Goal: Book appointment/travel/reservation

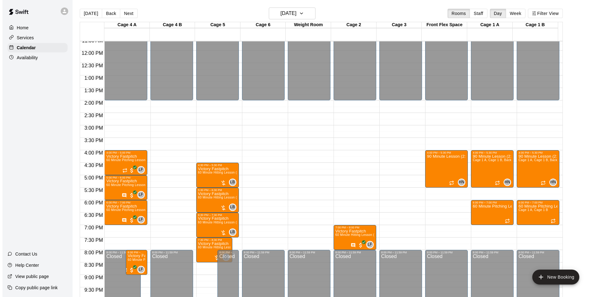
scroll to position [274, 0]
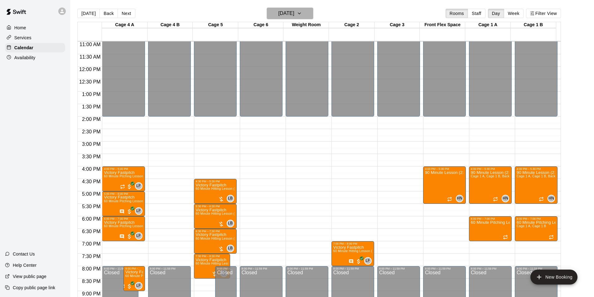
click at [294, 17] on h6 "[DATE]" at bounding box center [286, 13] width 16 height 9
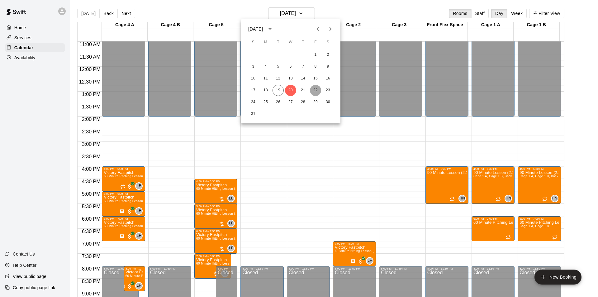
click at [317, 91] on button "22" at bounding box center [315, 90] width 11 height 11
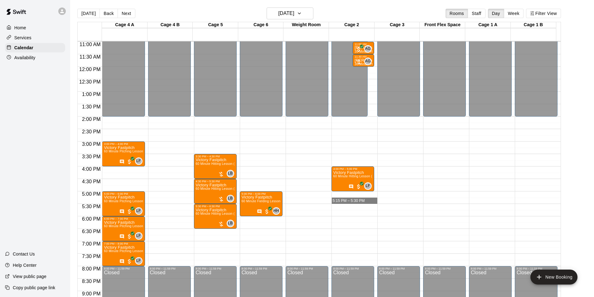
drag, startPoint x: 357, startPoint y: 202, endPoint x: 397, endPoint y: 200, distance: 40.2
click at [397, 200] on div "12:00 AM 12:30 AM 1:00 AM 1:30 AM 2:00 AM 2:30 AM 3:00 AM 3:30 AM 4:00 AM 4:30 …" at bounding box center [319, 172] width 483 height 263
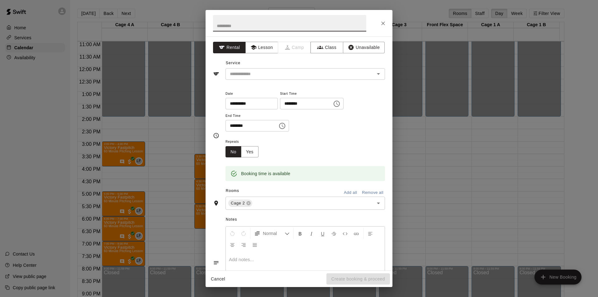
click at [277, 77] on input "text" at bounding box center [296, 74] width 137 height 8
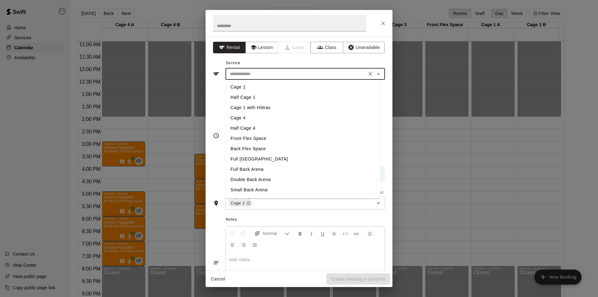
scroll to position [41, 0]
click at [258, 150] on li "Full [GEOGRAPHIC_DATA]" at bounding box center [303, 150] width 155 height 10
type input "**********"
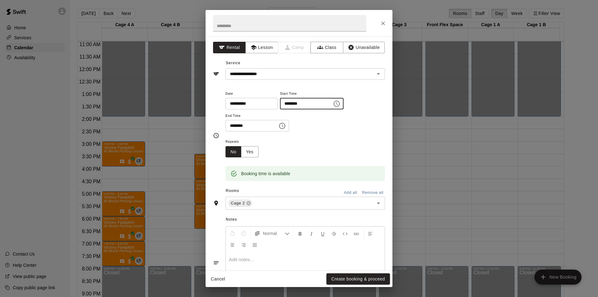
click at [315, 104] on input "********" at bounding box center [304, 104] width 48 height 12
click at [341, 102] on icon "Choose time, selected time is 5:15 PM" at bounding box center [336, 103] width 7 height 7
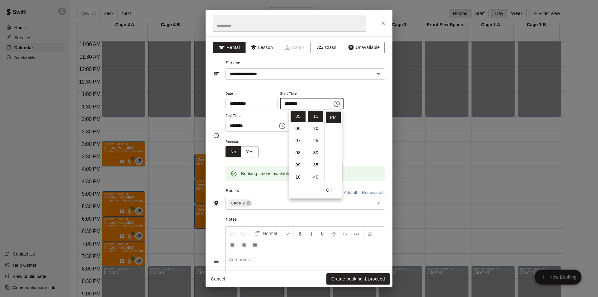
scroll to position [5, 0]
click at [317, 113] on li "00" at bounding box center [316, 111] width 15 height 12
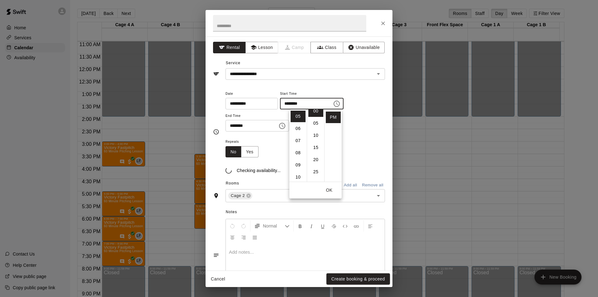
type input "********"
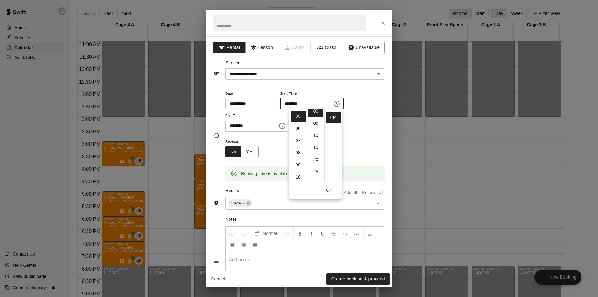
scroll to position [0, 0]
click at [263, 127] on input "********" at bounding box center [250, 126] width 48 height 12
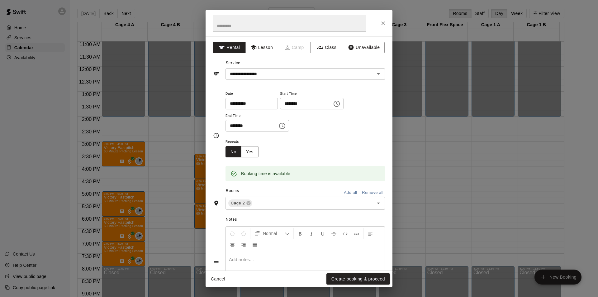
click at [286, 127] on icon "Choose time, selected time is 5:30 PM" at bounding box center [282, 125] width 7 height 7
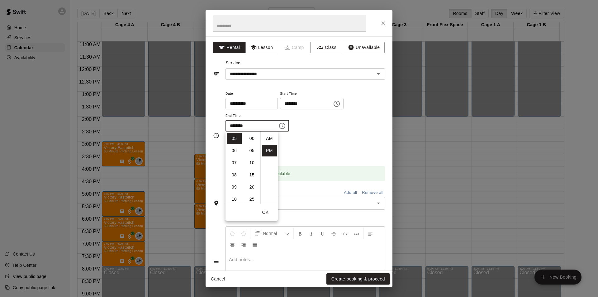
scroll to position [11, 0]
click at [237, 165] on li "07" at bounding box center [234, 163] width 15 height 12
click at [253, 141] on li "00" at bounding box center [252, 139] width 15 height 12
type input "********"
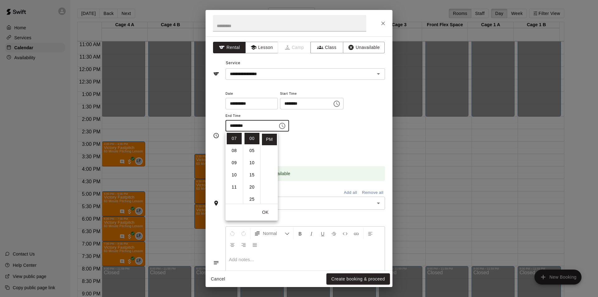
click at [338, 149] on div "Repeats No Yes" at bounding box center [306, 148] width 160 height 20
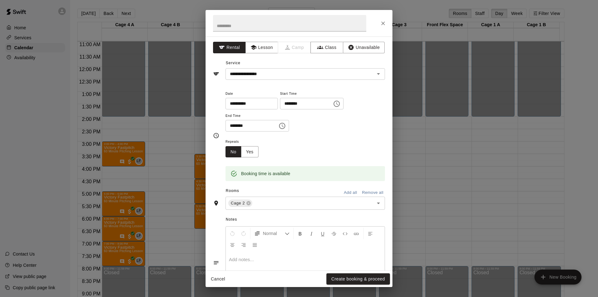
click at [290, 205] on input "text" at bounding box center [309, 203] width 112 height 8
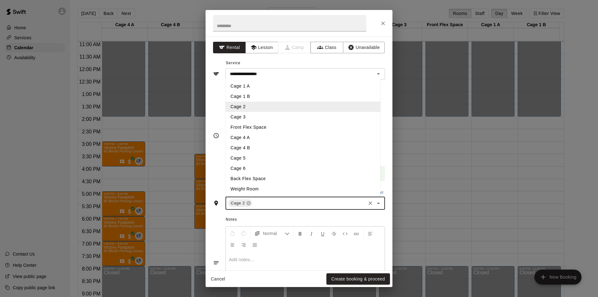
click at [254, 117] on li "Cage 3" at bounding box center [303, 117] width 155 height 10
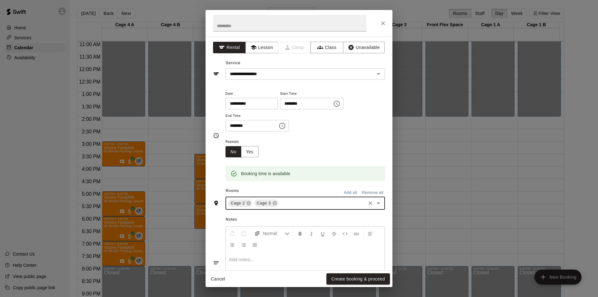
click at [305, 204] on input "text" at bounding box center [322, 203] width 85 height 8
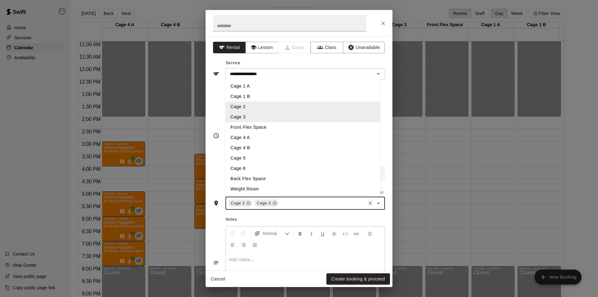
click at [260, 85] on li "Cage 1 A" at bounding box center [303, 86] width 155 height 10
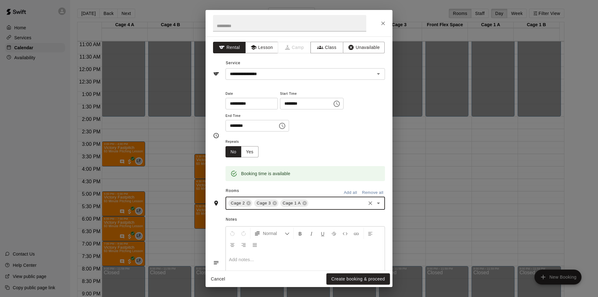
click at [321, 202] on input "text" at bounding box center [336, 203] width 55 height 8
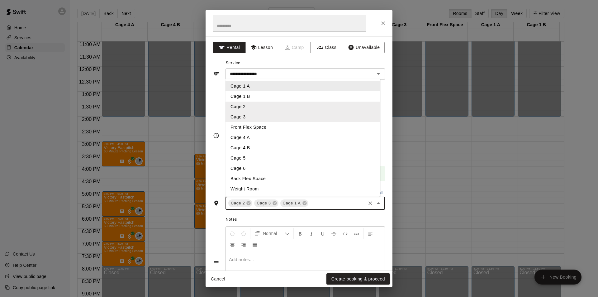
click at [260, 76] on input "**********" at bounding box center [296, 74] width 137 height 8
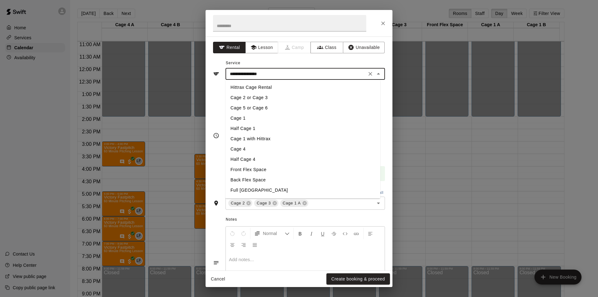
click at [258, 120] on li "Cage 1" at bounding box center [303, 118] width 155 height 10
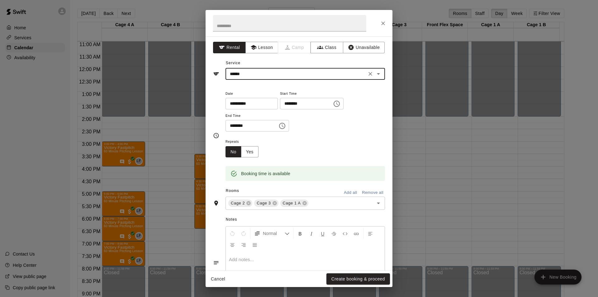
click at [305, 201] on icon at bounding box center [305, 203] width 4 height 4
click at [375, 202] on icon "Open" at bounding box center [378, 202] width 7 height 7
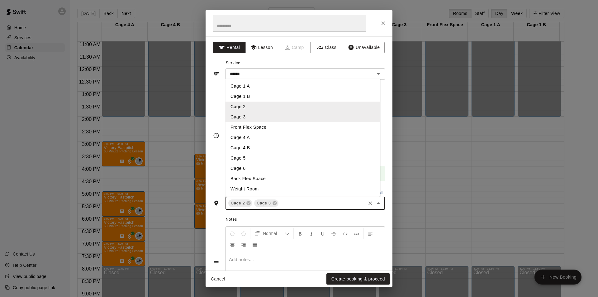
click at [252, 74] on input "******" at bounding box center [296, 74] width 137 height 8
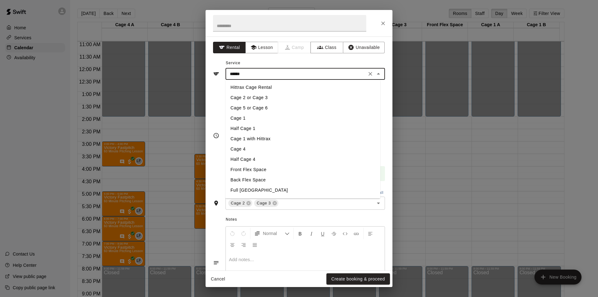
click at [215, 91] on div "**********" at bounding box center [299, 136] width 172 height 92
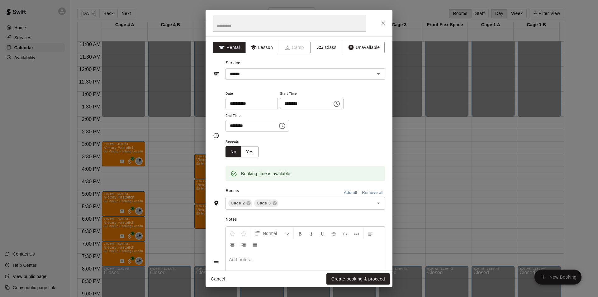
click at [287, 78] on input "******" at bounding box center [296, 74] width 137 height 8
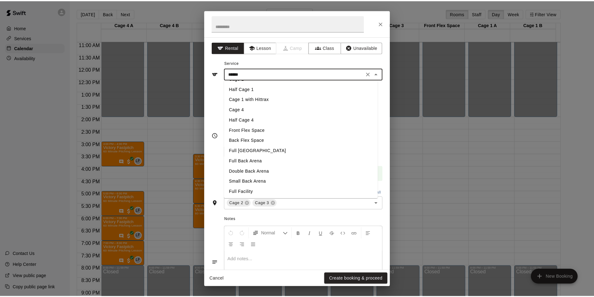
scroll to position [41, 0]
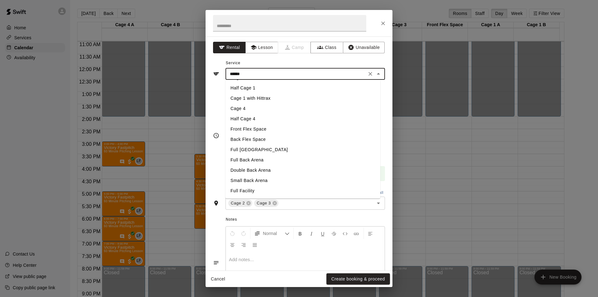
click at [264, 147] on li "Full [GEOGRAPHIC_DATA]" at bounding box center [303, 150] width 155 height 10
type input "**********"
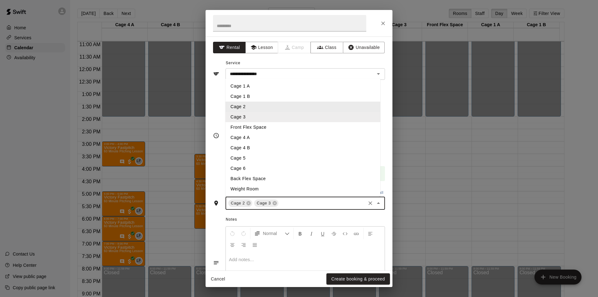
click at [312, 201] on input "text" at bounding box center [322, 203] width 85 height 8
click at [267, 86] on li "Cage 1 A" at bounding box center [303, 86] width 155 height 10
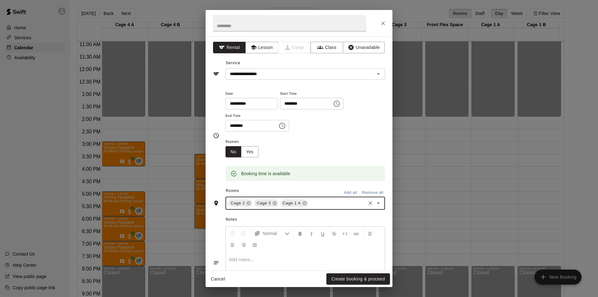
click at [316, 204] on input "text" at bounding box center [336, 203] width 55 height 8
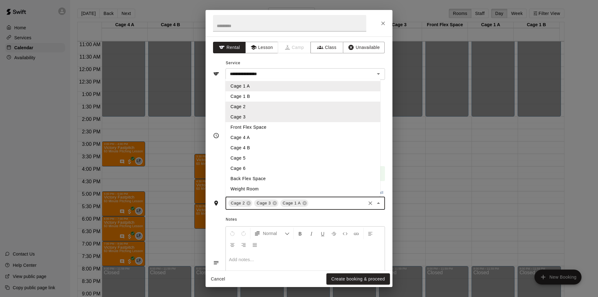
click at [272, 95] on li "Cage 1 B" at bounding box center [303, 96] width 155 height 10
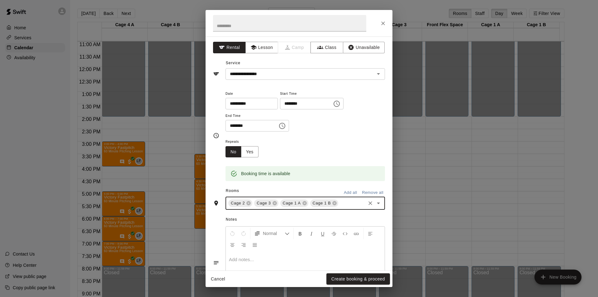
click at [343, 204] on input "text" at bounding box center [352, 203] width 26 height 8
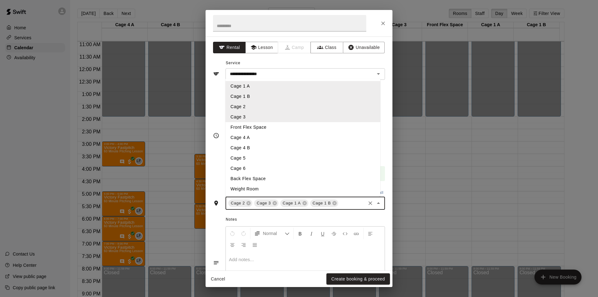
click at [248, 129] on li "Front Flex Space" at bounding box center [303, 127] width 155 height 10
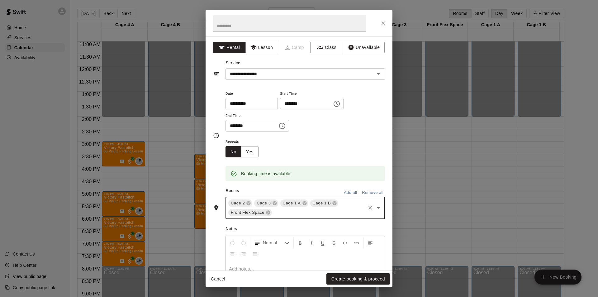
click at [245, 152] on button "Yes" at bounding box center [249, 152] width 17 height 12
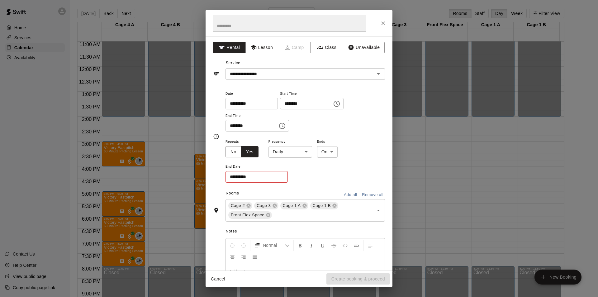
click at [306, 152] on body "Home Services Calendar Availability Contact Us Help Center View public page Cop…" at bounding box center [299, 153] width 598 height 307
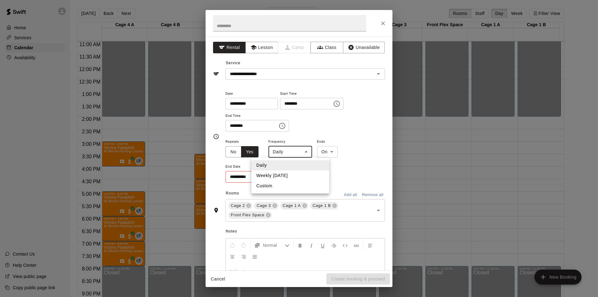
click at [287, 174] on li "Weekly [DATE]" at bounding box center [291, 175] width 78 height 10
type input "******"
click at [266, 177] on input "**********" at bounding box center [255, 177] width 58 height 12
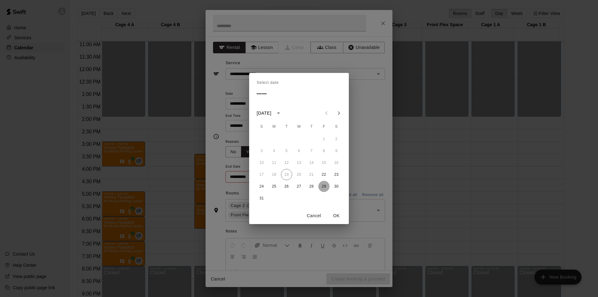
click at [324, 187] on button "29" at bounding box center [324, 186] width 11 height 11
type input "**********"
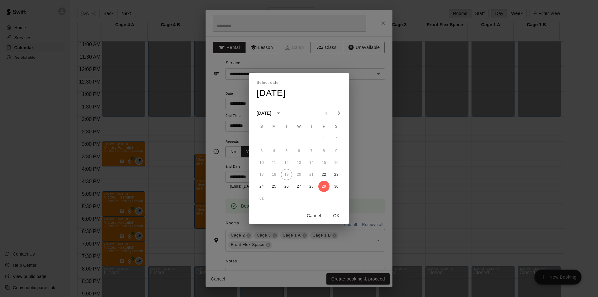
click at [337, 218] on button "OK" at bounding box center [337, 216] width 20 height 12
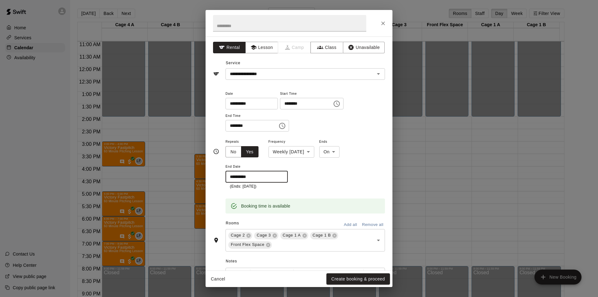
click at [260, 105] on input "**********" at bounding box center [250, 104] width 48 height 12
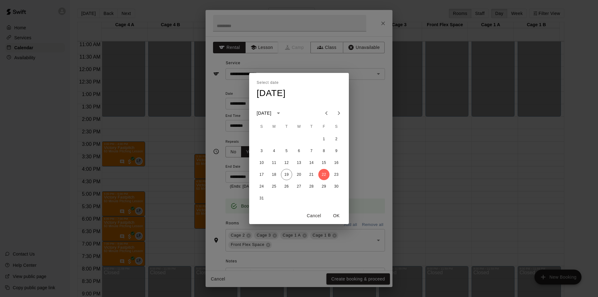
click at [325, 173] on button "22" at bounding box center [324, 174] width 11 height 11
click at [342, 216] on button "OK" at bounding box center [337, 216] width 20 height 12
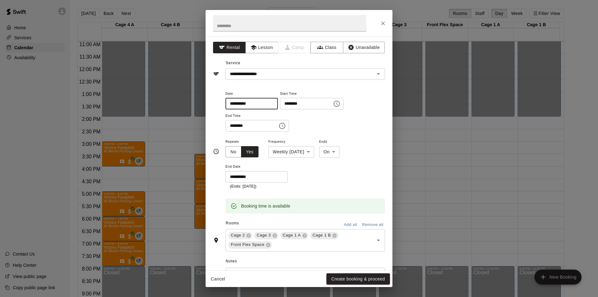
click at [357, 278] on button "Create booking & proceed" at bounding box center [359, 279] width 64 height 12
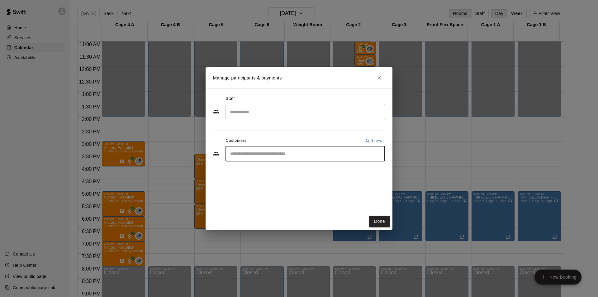
click at [264, 153] on input "Start typing to search customers..." at bounding box center [305, 154] width 154 height 6
type input "***"
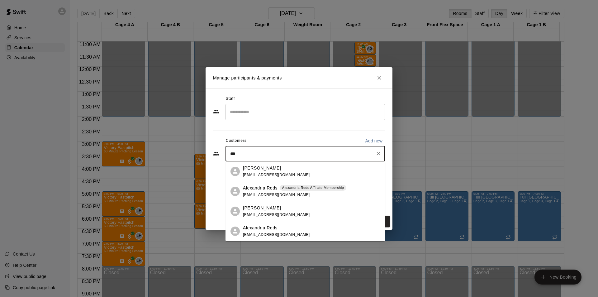
click at [265, 193] on span "[EMAIL_ADDRESS][DOMAIN_NAME]" at bounding box center [276, 195] width 67 height 4
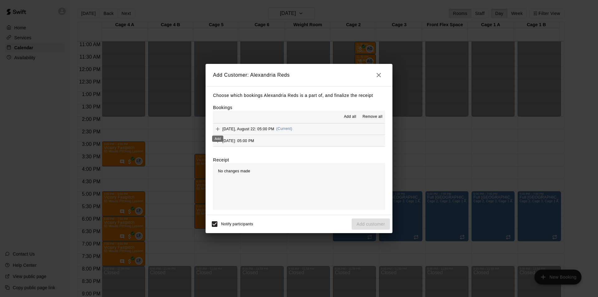
click at [219, 131] on icon "Add" at bounding box center [218, 129] width 6 height 6
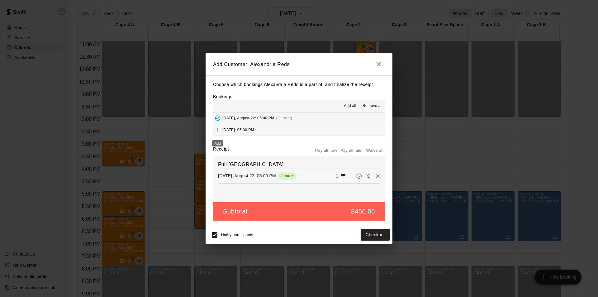
click at [218, 134] on button "Add" at bounding box center [217, 129] width 9 height 9
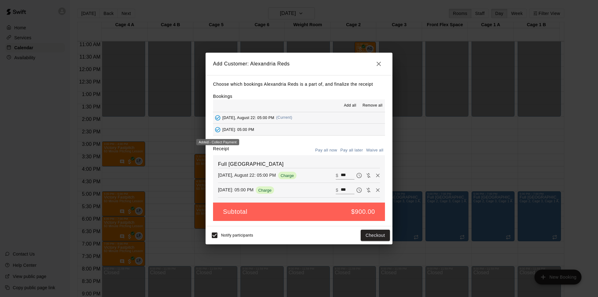
click at [218, 131] on icon "Added - Collect Payment" at bounding box center [218, 130] width 6 height 6
click at [218, 119] on icon "Added - Collect Payment" at bounding box center [218, 118] width 6 height 6
click at [379, 61] on icon "button" at bounding box center [378, 63] width 7 height 7
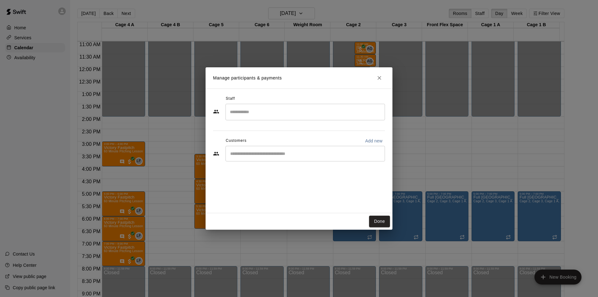
click at [379, 221] on button "Done" at bounding box center [379, 222] width 21 height 12
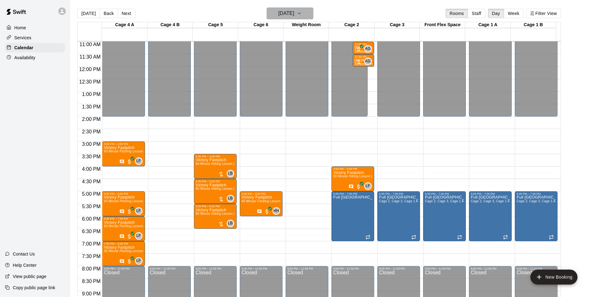
click at [293, 12] on h6 "[DATE]" at bounding box center [286, 13] width 16 height 9
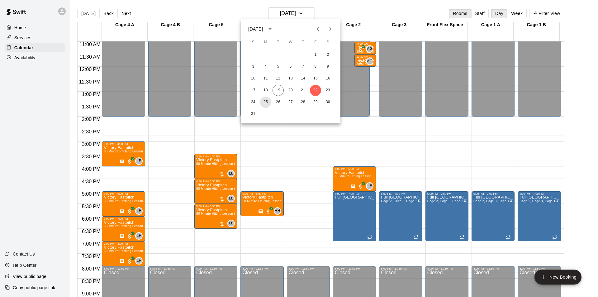
click at [265, 102] on button "25" at bounding box center [265, 102] width 11 height 11
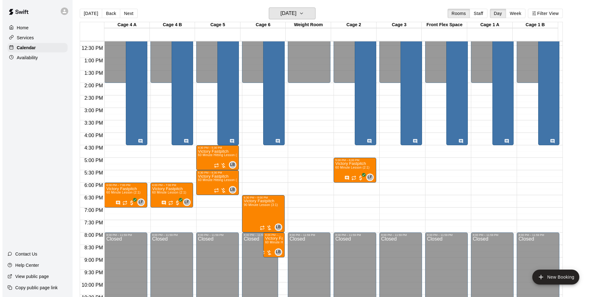
scroll to position [312, 0]
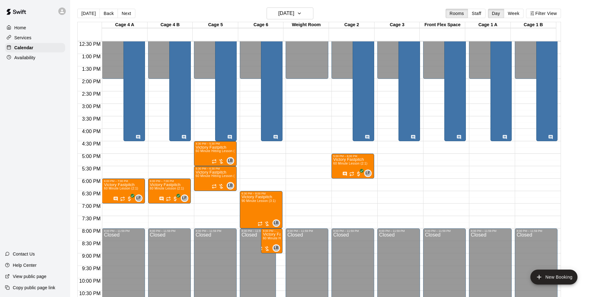
click at [399, 155] on div "12:00 AM – 2:00 PM Closed 8:00 PM – 11:59 PM Closed 8:00 AM – 4:30 PM WPBL-Rain…" at bounding box center [398, 29] width 43 height 598
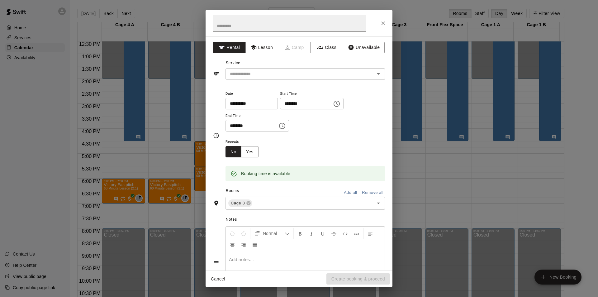
click at [304, 74] on input "text" at bounding box center [296, 74] width 137 height 8
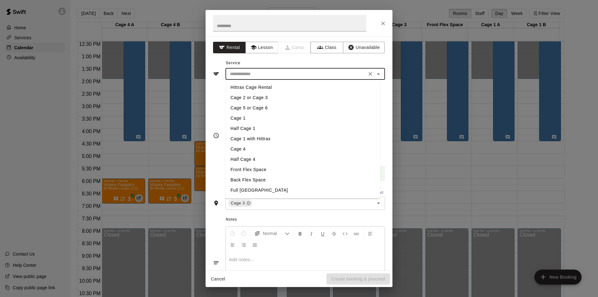
click at [264, 119] on li "Cage 1" at bounding box center [303, 118] width 155 height 10
type input "******"
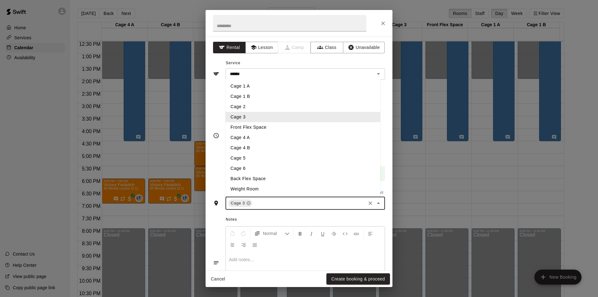
click at [261, 203] on input "text" at bounding box center [309, 203] width 112 height 8
click at [257, 86] on li "Cage 1 A" at bounding box center [303, 86] width 155 height 10
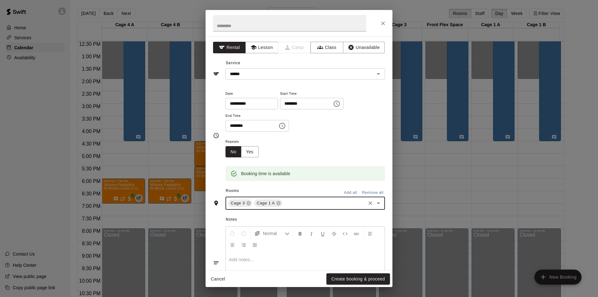
click at [287, 200] on input "text" at bounding box center [324, 203] width 82 height 8
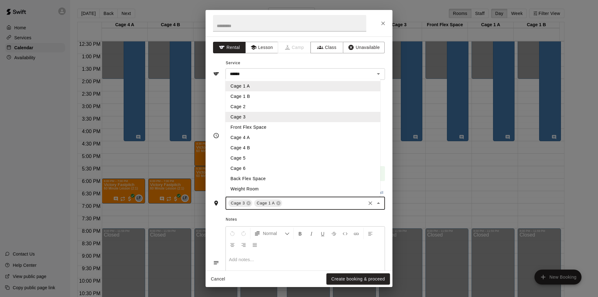
click at [254, 95] on li "Cage 1 B" at bounding box center [303, 96] width 155 height 10
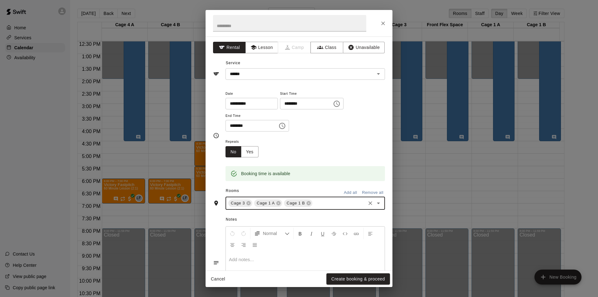
click at [286, 127] on icon "Choose time, selected time is 5:30 PM" at bounding box center [282, 125] width 7 height 7
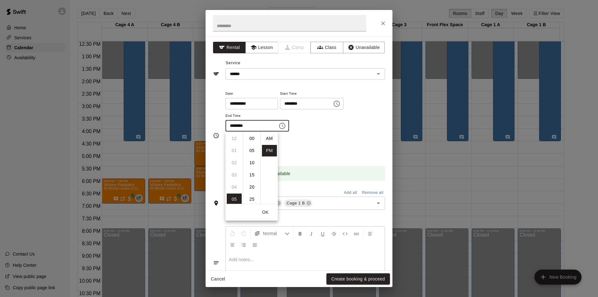
scroll to position [11, 0]
click at [236, 164] on li "07" at bounding box center [234, 163] width 15 height 12
click at [252, 141] on li "00" at bounding box center [252, 139] width 15 height 12
type input "********"
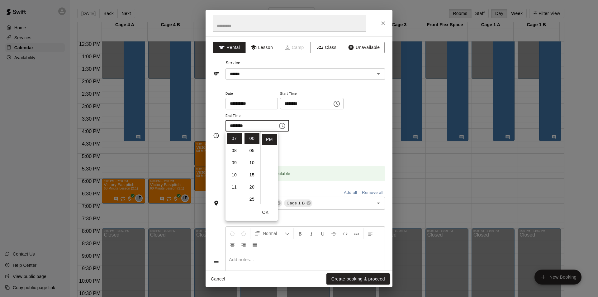
click at [336, 136] on div "**********" at bounding box center [306, 114] width 160 height 48
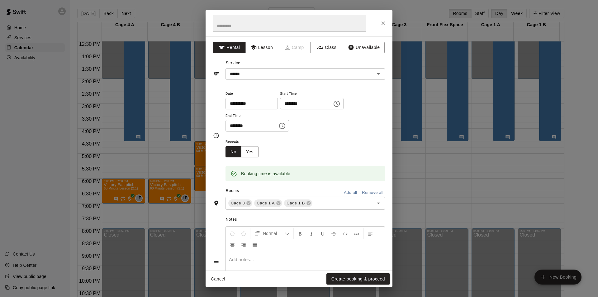
click at [362, 280] on button "Create booking & proceed" at bounding box center [359, 279] width 64 height 12
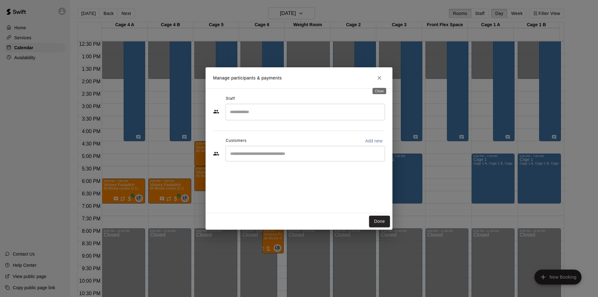
click at [381, 81] on icon "Close" at bounding box center [380, 78] width 6 height 6
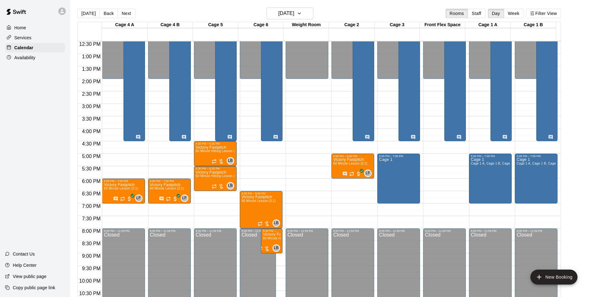
click at [353, 180] on div "12:00 AM – 2:00 PM Closed 5:00 PM – 6:00 PM Victory Fastpitch 60 Minute Lesson …" at bounding box center [352, 29] width 43 height 598
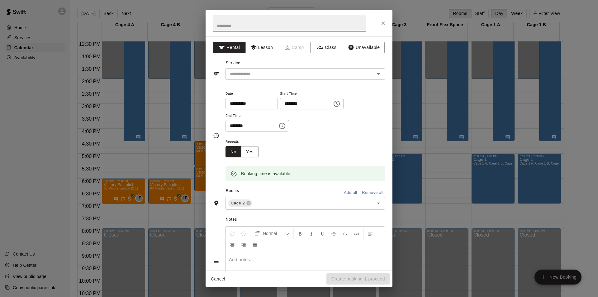
click at [286, 124] on icon "Choose time, selected time is 6:30 PM" at bounding box center [282, 125] width 7 height 7
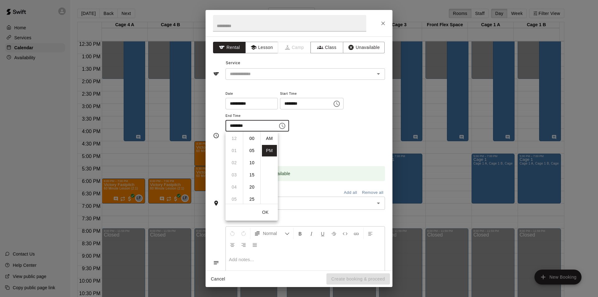
scroll to position [11, 0]
click at [236, 151] on li "07" at bounding box center [234, 151] width 15 height 12
click at [252, 138] on li "00" at bounding box center [252, 139] width 15 height 12
type input "********"
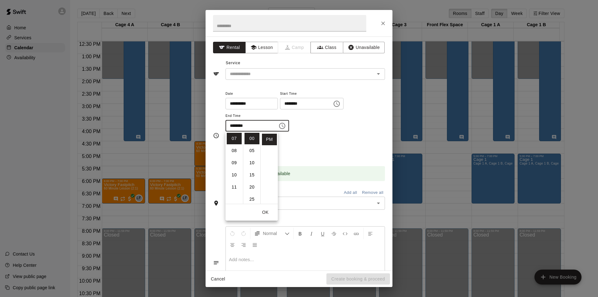
click at [265, 210] on button "OK" at bounding box center [266, 213] width 20 height 12
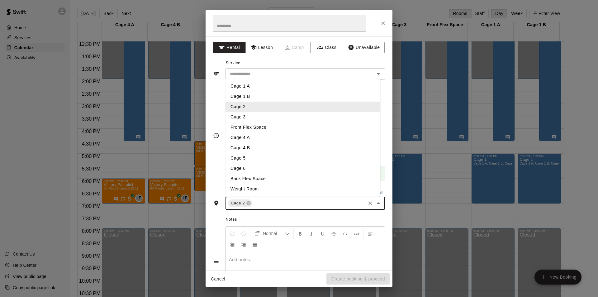
click at [307, 203] on input "text" at bounding box center [309, 203] width 112 height 8
click at [368, 203] on icon "Clear" at bounding box center [370, 203] width 6 height 6
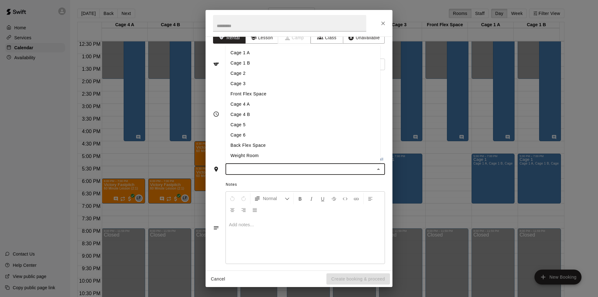
scroll to position [15, 0]
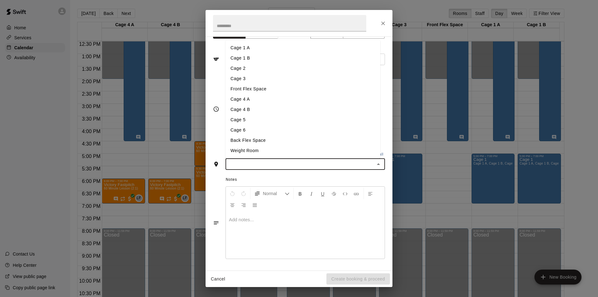
click at [383, 223] on div "**********" at bounding box center [299, 153] width 187 height 234
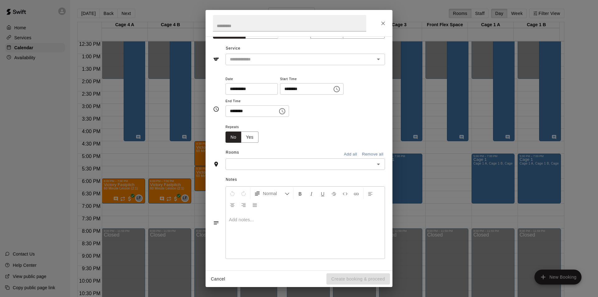
click at [327, 164] on input "text" at bounding box center [301, 164] width 146 height 8
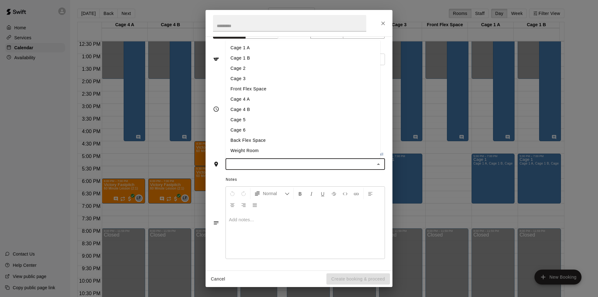
click at [247, 67] on li "Cage 2" at bounding box center [303, 68] width 155 height 10
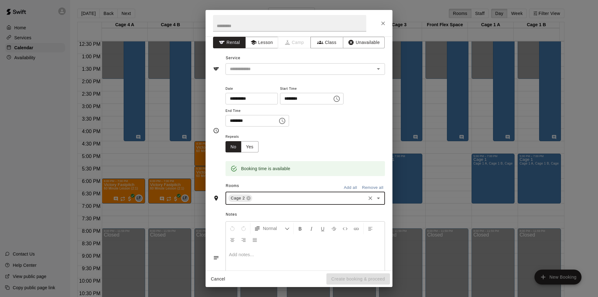
scroll to position [0, 0]
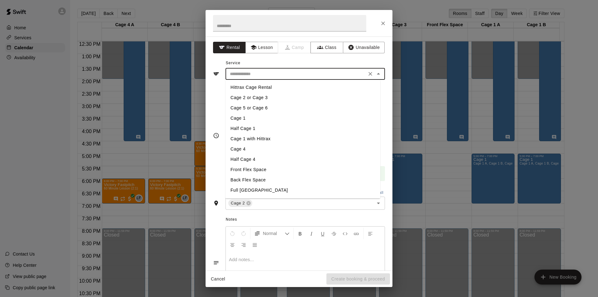
click at [318, 77] on input "text" at bounding box center [296, 74] width 137 height 8
click at [290, 99] on li "Cage 2 or Cage 3" at bounding box center [303, 98] width 155 height 10
type input "**********"
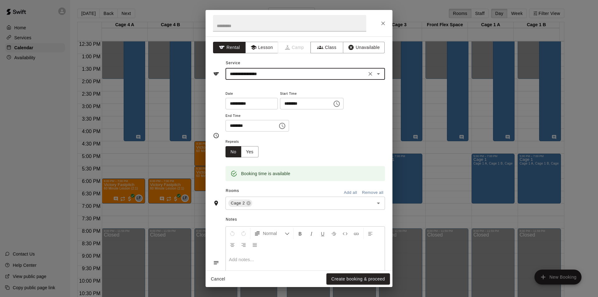
click at [362, 277] on button "Create booking & proceed" at bounding box center [359, 279] width 64 height 12
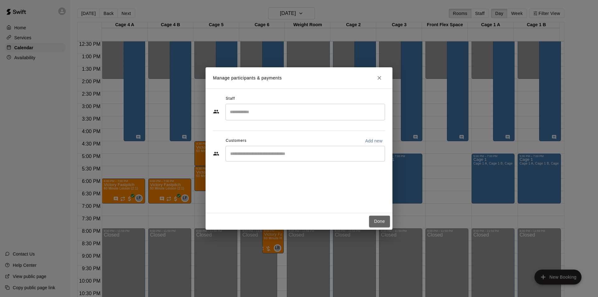
click at [374, 220] on button "Done" at bounding box center [379, 222] width 21 height 12
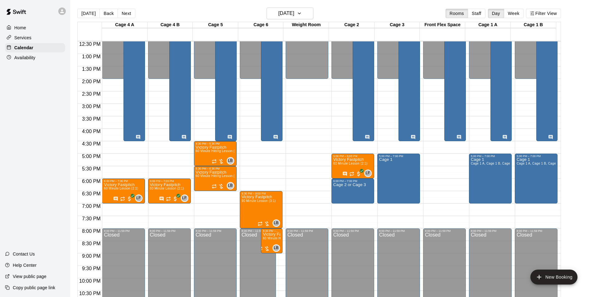
click at [489, 205] on div "12:00 AM – 2:00 PM Closed 5:00 PM – 7:00 PM Cage 1 Cage 1 A, Cage 1 B, Cage 3 8…" at bounding box center [490, 29] width 43 height 598
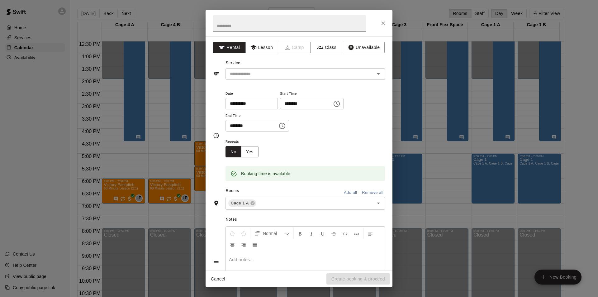
click at [282, 73] on input "text" at bounding box center [296, 74] width 137 height 8
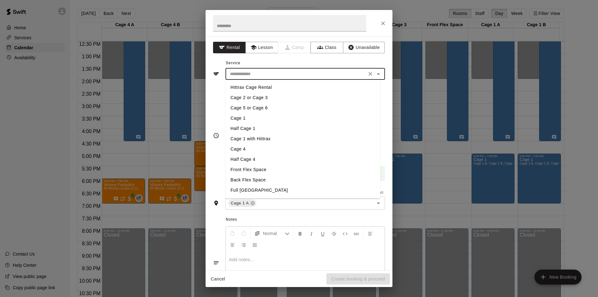
click at [266, 48] on button "Lesson" at bounding box center [262, 48] width 33 height 12
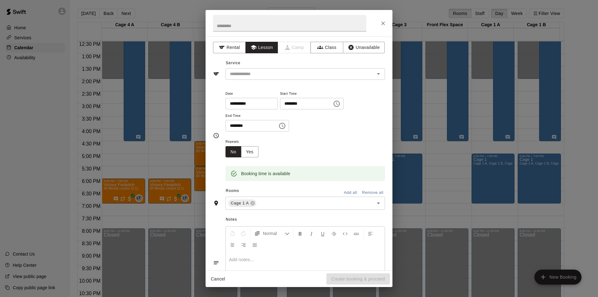
click at [325, 74] on input "text" at bounding box center [296, 74] width 137 height 8
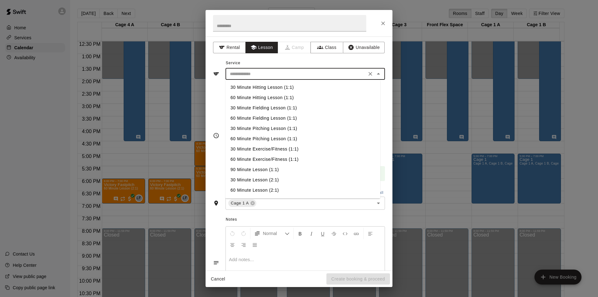
click at [252, 167] on li "90 Minute Lesson (1:1)" at bounding box center [303, 170] width 155 height 10
type input "**********"
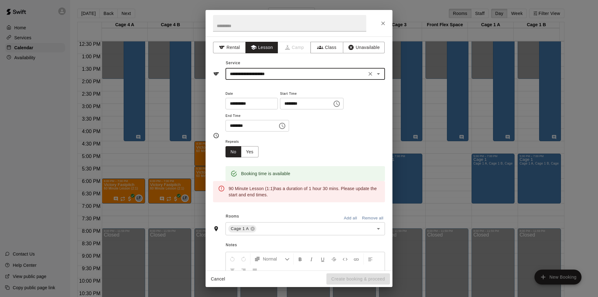
click at [285, 123] on icon "Choose time, selected time is 7:30 PM" at bounding box center [282, 126] width 6 height 6
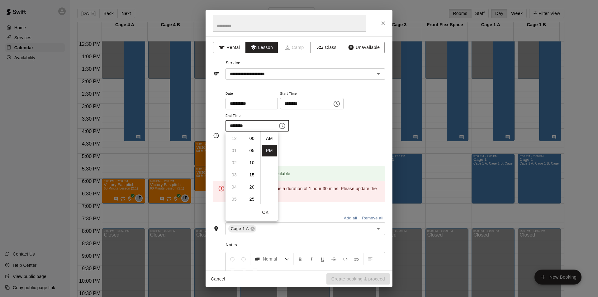
scroll to position [11, 0]
click at [236, 150] on li "08" at bounding box center [234, 151] width 15 height 12
type input "********"
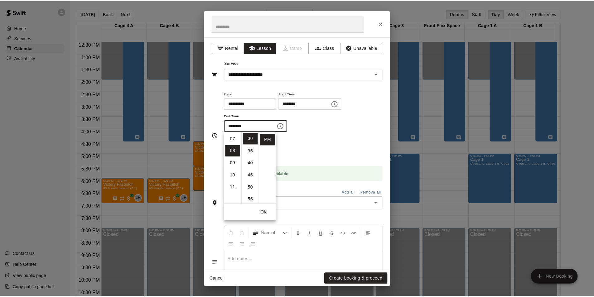
scroll to position [97, 0]
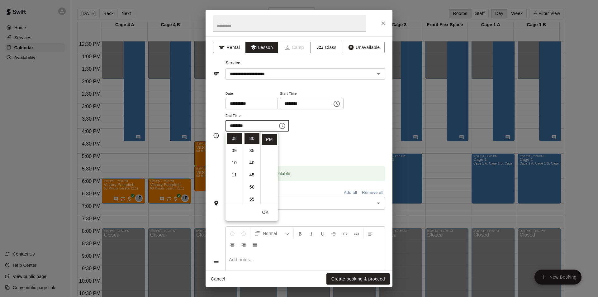
click at [305, 155] on div "Repeats No Yes" at bounding box center [306, 148] width 160 height 20
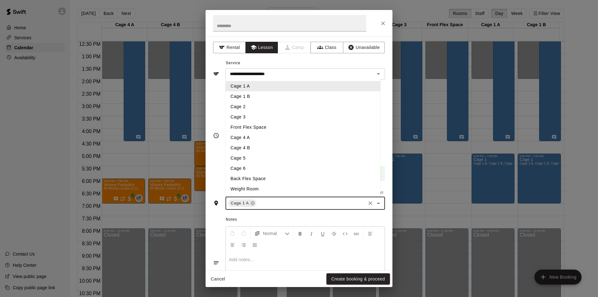
click at [271, 203] on input "text" at bounding box center [311, 203] width 108 height 8
click at [236, 96] on li "Cage 1 B" at bounding box center [303, 96] width 155 height 10
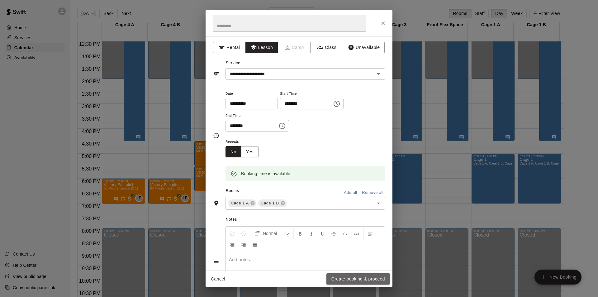
click at [352, 279] on button "Create booking & proceed" at bounding box center [359, 279] width 64 height 12
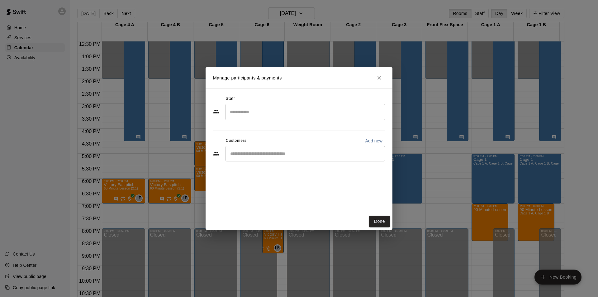
click at [289, 115] on input "Search staff" at bounding box center [305, 112] width 154 height 11
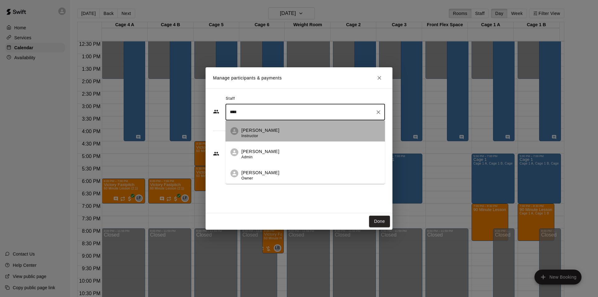
click at [283, 135] on div "[PERSON_NAME] Instructor" at bounding box center [311, 133] width 139 height 12
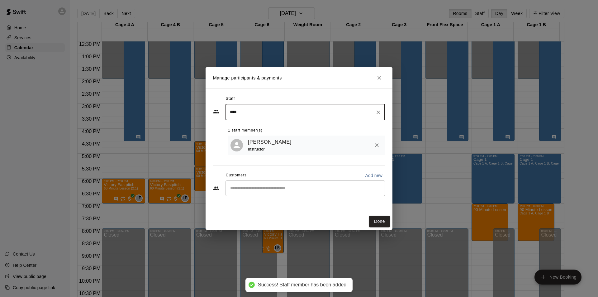
type input "****"
click at [270, 187] on input "Start typing to search customers..." at bounding box center [305, 188] width 154 height 6
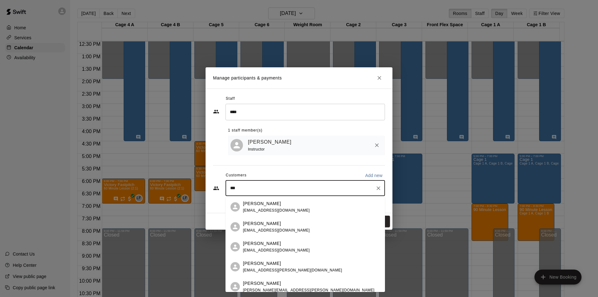
type input "****"
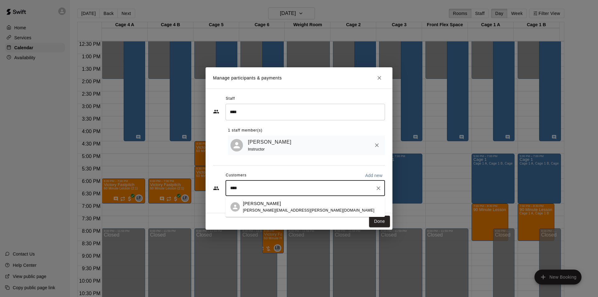
click at [253, 204] on p "[PERSON_NAME]" at bounding box center [262, 203] width 38 height 7
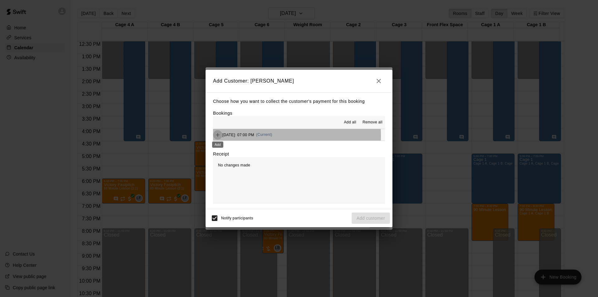
click at [219, 136] on icon "Add" at bounding box center [218, 135] width 6 height 6
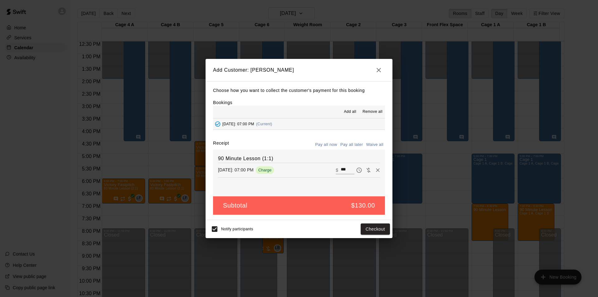
click at [374, 229] on button "Checkout" at bounding box center [375, 229] width 29 height 12
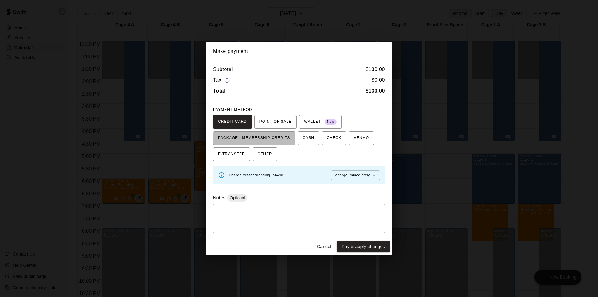
click at [258, 136] on span "PACKAGE / MEMBERSHIP CREDITS" at bounding box center [254, 138] width 72 height 10
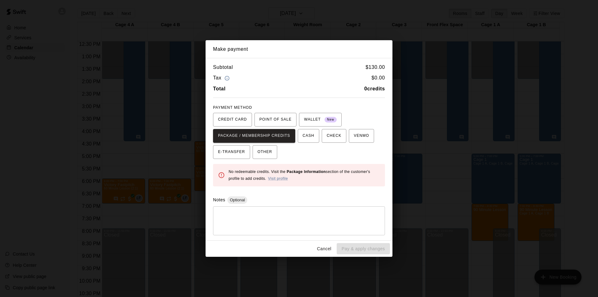
click at [235, 120] on span "CREDIT CARD" at bounding box center [232, 120] width 29 height 10
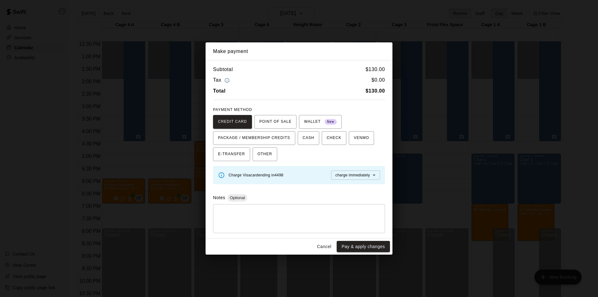
click at [366, 247] on button "Pay & apply changes" at bounding box center [363, 247] width 53 height 12
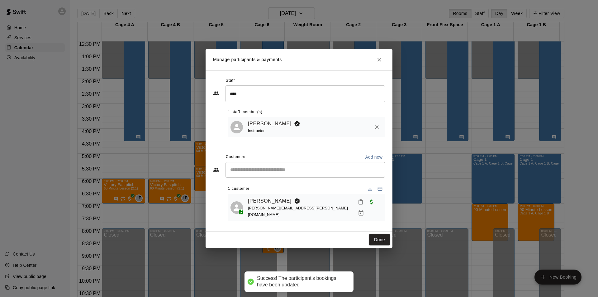
click at [381, 239] on button "Done" at bounding box center [379, 240] width 21 height 12
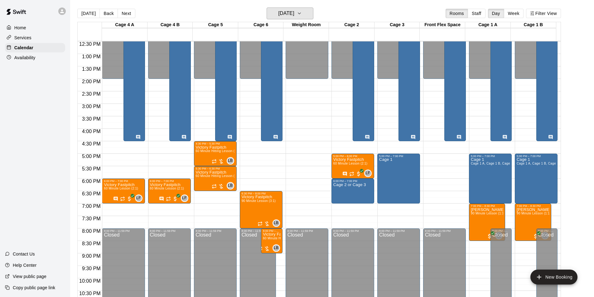
click at [294, 14] on h6 "[DATE]" at bounding box center [286, 13] width 16 height 9
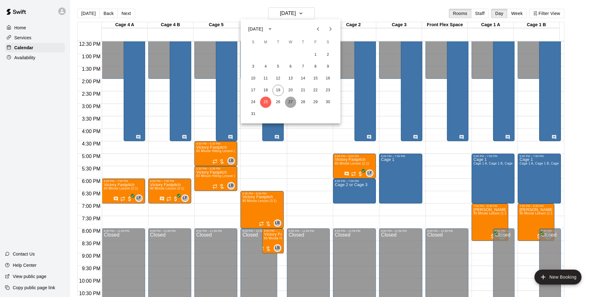
click at [292, 101] on button "27" at bounding box center [290, 102] width 11 height 11
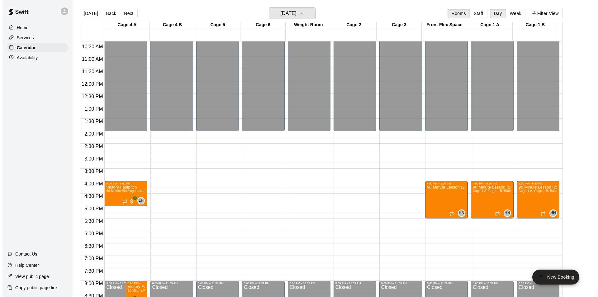
scroll to position [312, 0]
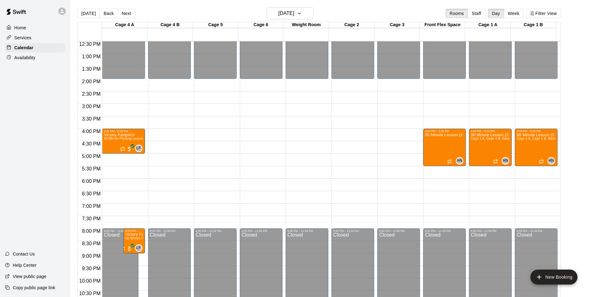
click at [438, 204] on div "12:00 AM – 2:00 PM Closed 4:00 PM – 5:30 PM 90 Minute Lesson (2:1) HN 0 8:00 PM…" at bounding box center [444, 29] width 43 height 598
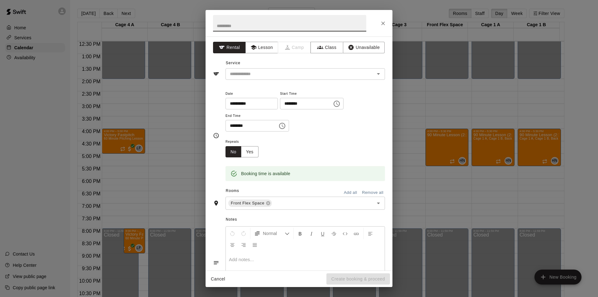
click at [323, 103] on input "********" at bounding box center [304, 104] width 48 height 12
click at [340, 103] on icon "Choose time, selected time is 6:45 PM" at bounding box center [337, 104] width 6 height 6
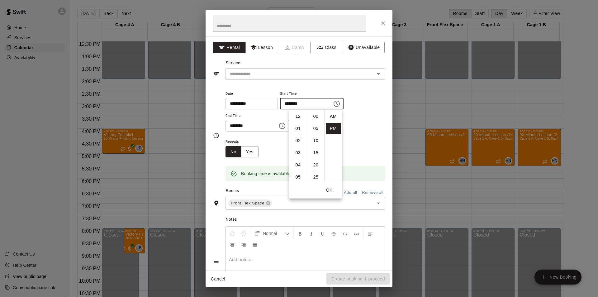
scroll to position [11, 0]
click at [316, 127] on li "30" at bounding box center [316, 130] width 15 height 12
type input "********"
click at [260, 128] on input "********" at bounding box center [250, 126] width 48 height 12
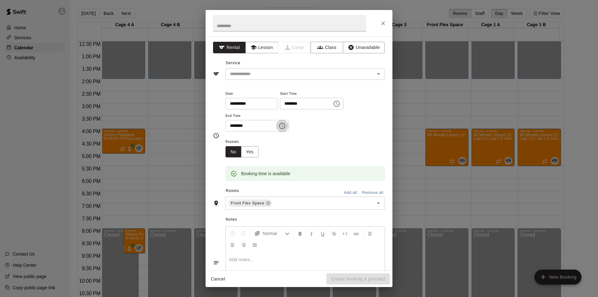
click at [286, 126] on icon "Choose time, selected time is 7:15 PM" at bounding box center [282, 125] width 7 height 7
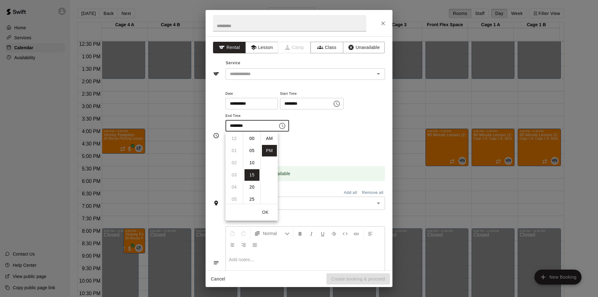
scroll to position [11, 0]
click at [238, 150] on li "08" at bounding box center [234, 151] width 15 height 12
click at [251, 142] on li "00" at bounding box center [252, 139] width 15 height 12
type input "********"
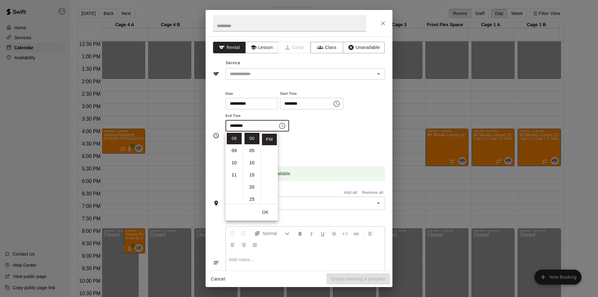
click at [318, 153] on div "Repeats No Yes" at bounding box center [306, 148] width 160 height 20
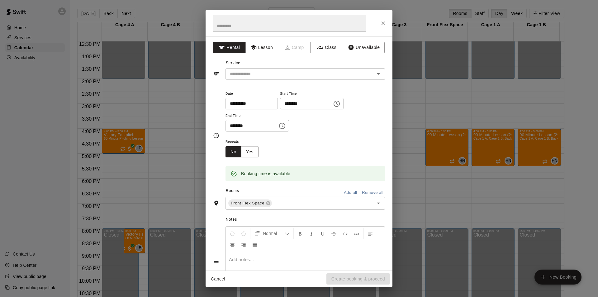
click at [269, 203] on icon at bounding box center [268, 203] width 4 height 4
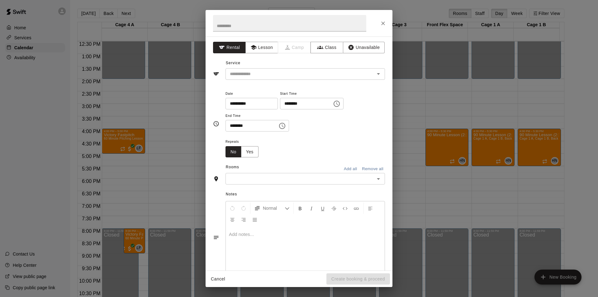
click at [276, 183] on div "​" at bounding box center [306, 179] width 160 height 12
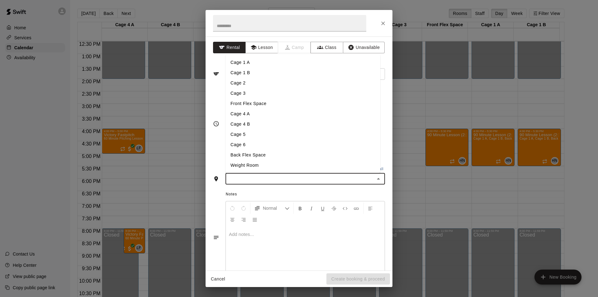
type input "*"
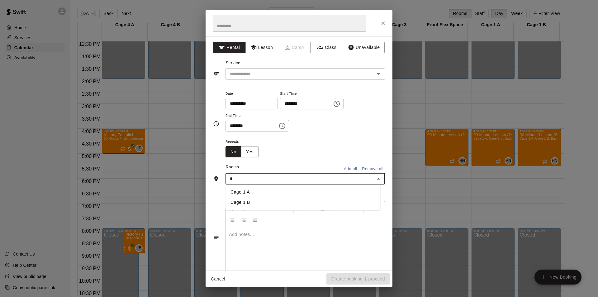
click at [260, 194] on li "Cage 1 A" at bounding box center [303, 192] width 155 height 10
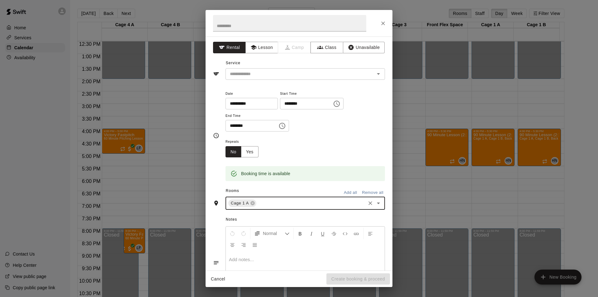
click at [274, 201] on input "text" at bounding box center [311, 203] width 108 height 8
type input "*"
click at [259, 225] on li "Cage 1 B" at bounding box center [303, 228] width 155 height 10
click at [265, 50] on button "Lesson" at bounding box center [262, 48] width 33 height 12
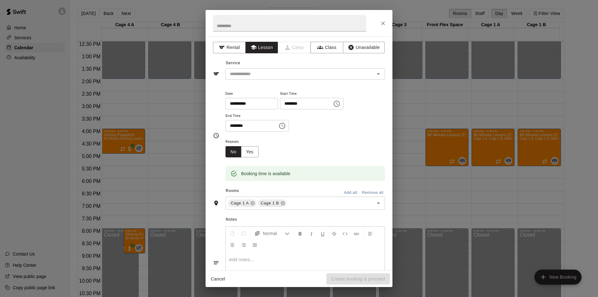
click at [293, 76] on input "text" at bounding box center [296, 74] width 137 height 8
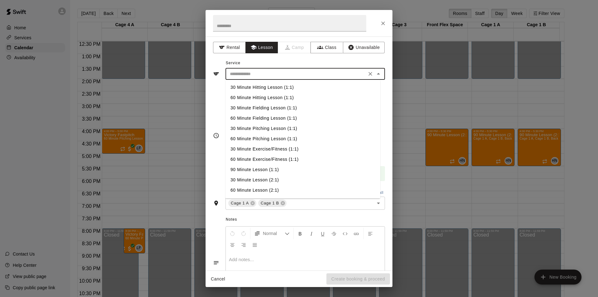
click at [252, 171] on li "90 Minute Lesson (1:1)" at bounding box center [303, 170] width 155 height 10
type input "**********"
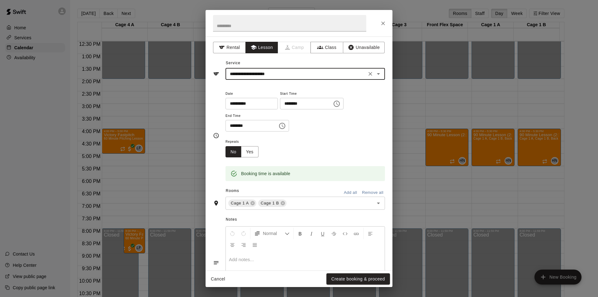
click at [348, 278] on button "Create booking & proceed" at bounding box center [359, 279] width 64 height 12
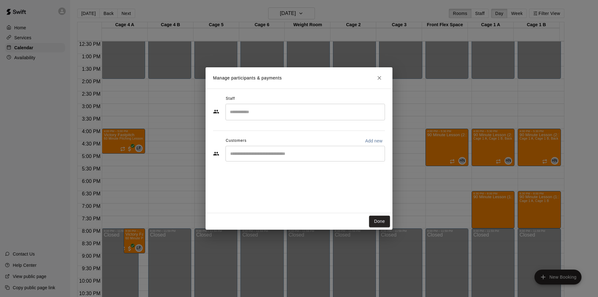
click at [246, 114] on input "Search staff" at bounding box center [305, 112] width 154 height 11
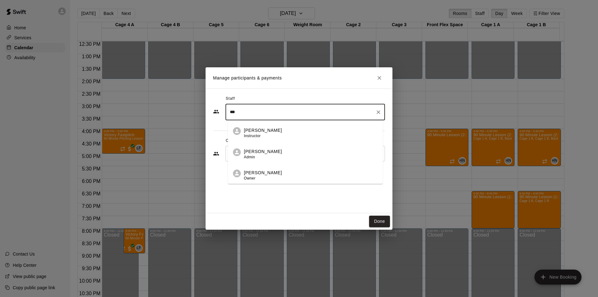
click at [271, 135] on div "[PERSON_NAME] Instructor" at bounding box center [311, 133] width 134 height 12
click at [317, 160] on div "​" at bounding box center [306, 154] width 160 height 16
type input "***"
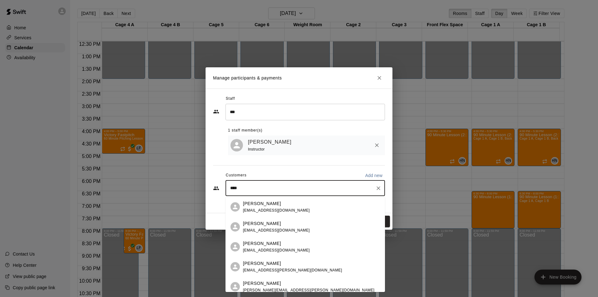
type input "*****"
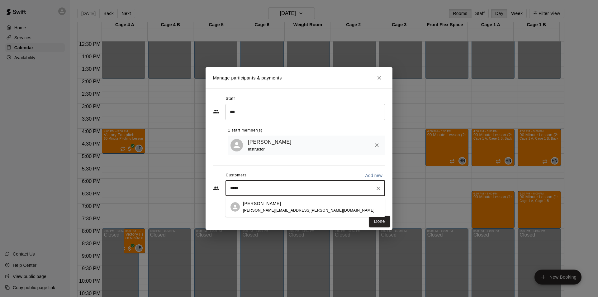
click at [301, 205] on div "[PERSON_NAME] [PERSON_NAME][EMAIL_ADDRESS][PERSON_NAME][DOMAIN_NAME]" at bounding box center [311, 206] width 137 height 13
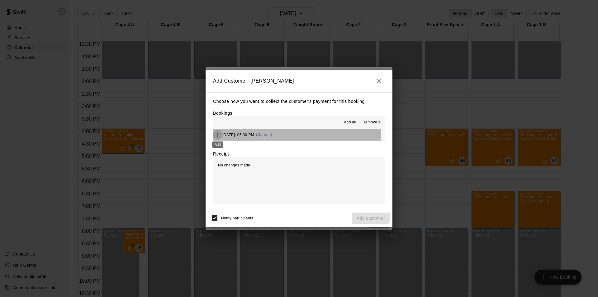
click at [220, 134] on icon "Add" at bounding box center [218, 135] width 6 height 6
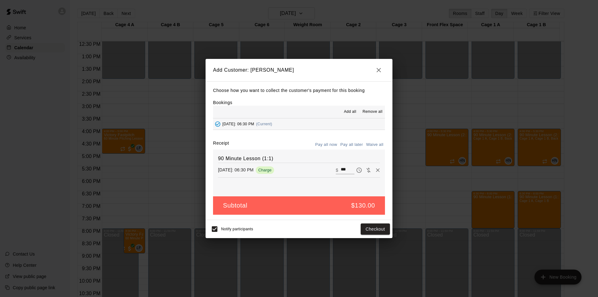
click at [381, 229] on button "Checkout" at bounding box center [375, 229] width 29 height 12
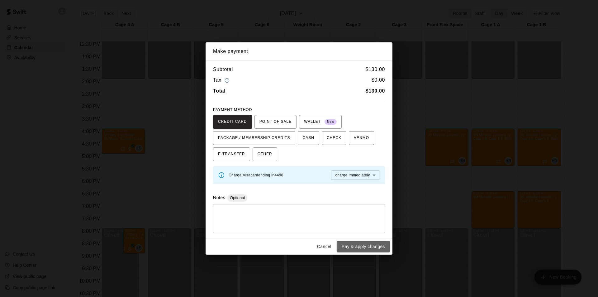
click at [365, 248] on button "Pay & apply changes" at bounding box center [363, 247] width 53 height 12
